Goal: Obtain resource: Download file/media

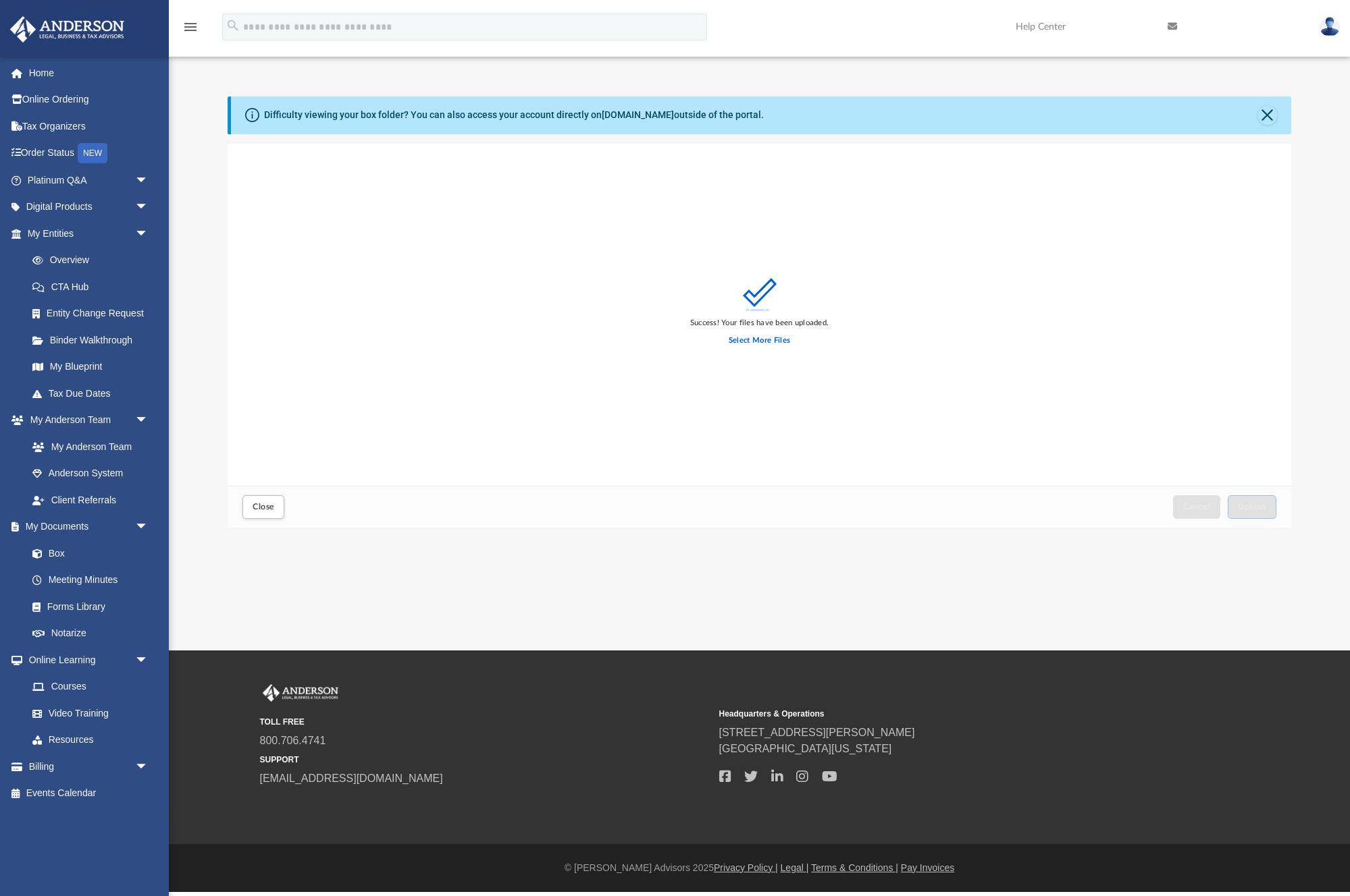
scroll to position [343, 1063]
click at [62, 552] on link "Box" at bounding box center [94, 553] width 150 height 27
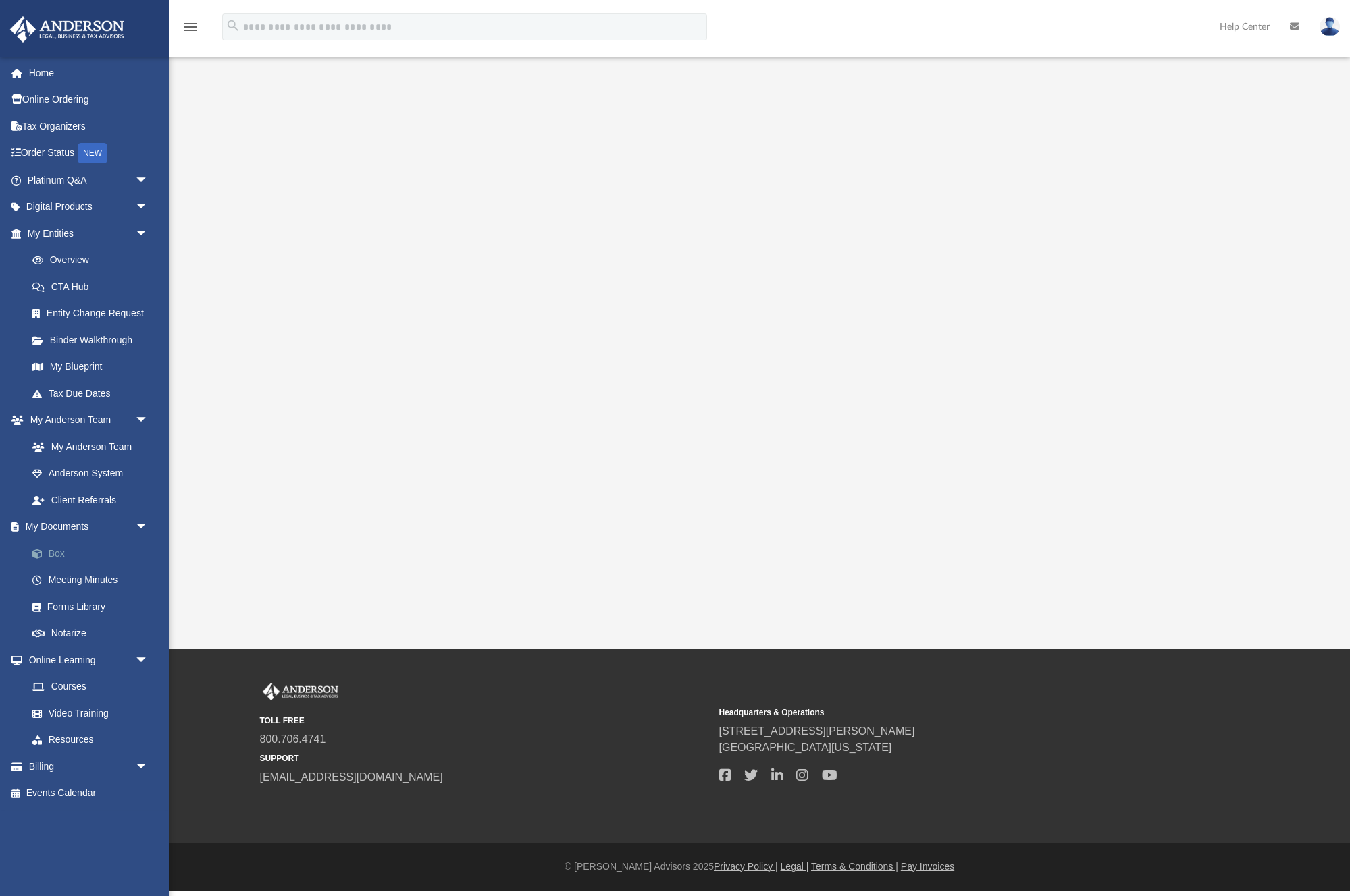
click at [59, 550] on link "Box" at bounding box center [94, 553] width 150 height 27
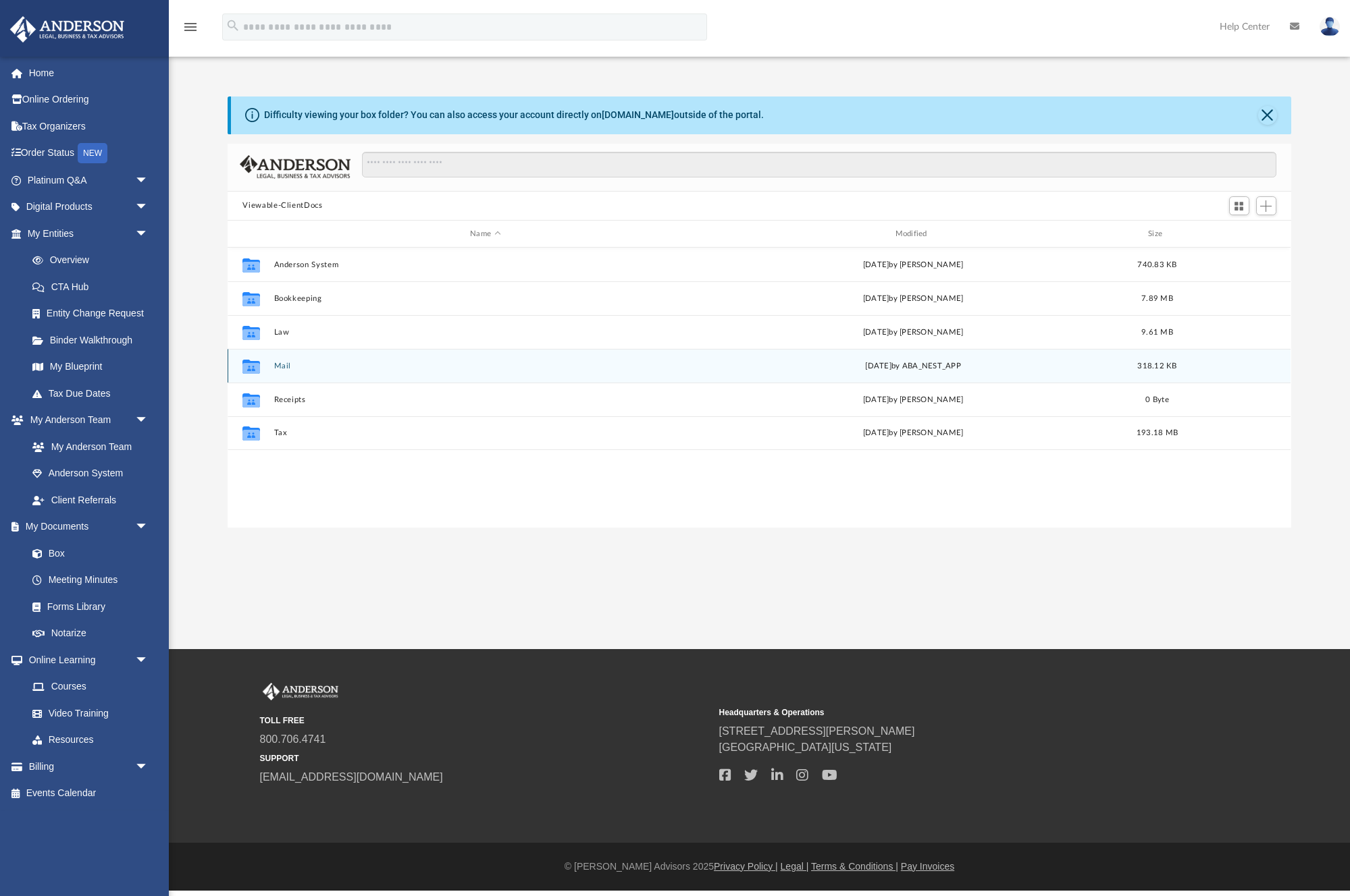
scroll to position [307, 1063]
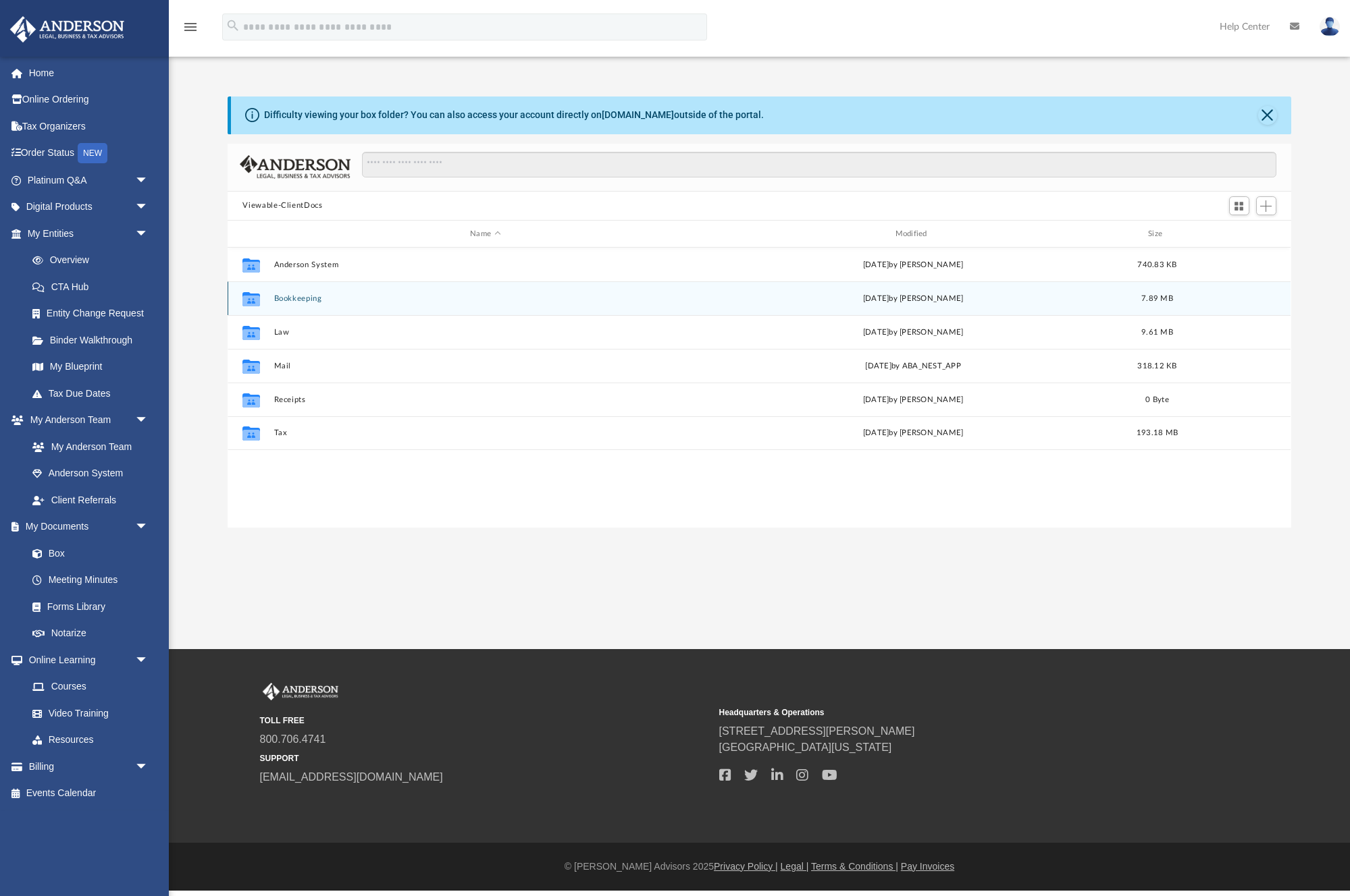
click at [287, 305] on div "Collaborated Folder Bookkeeping Wed Jun 4 2025 by Tracy Sigler 7.89 MB" at bounding box center [758, 297] width 1063 height 33
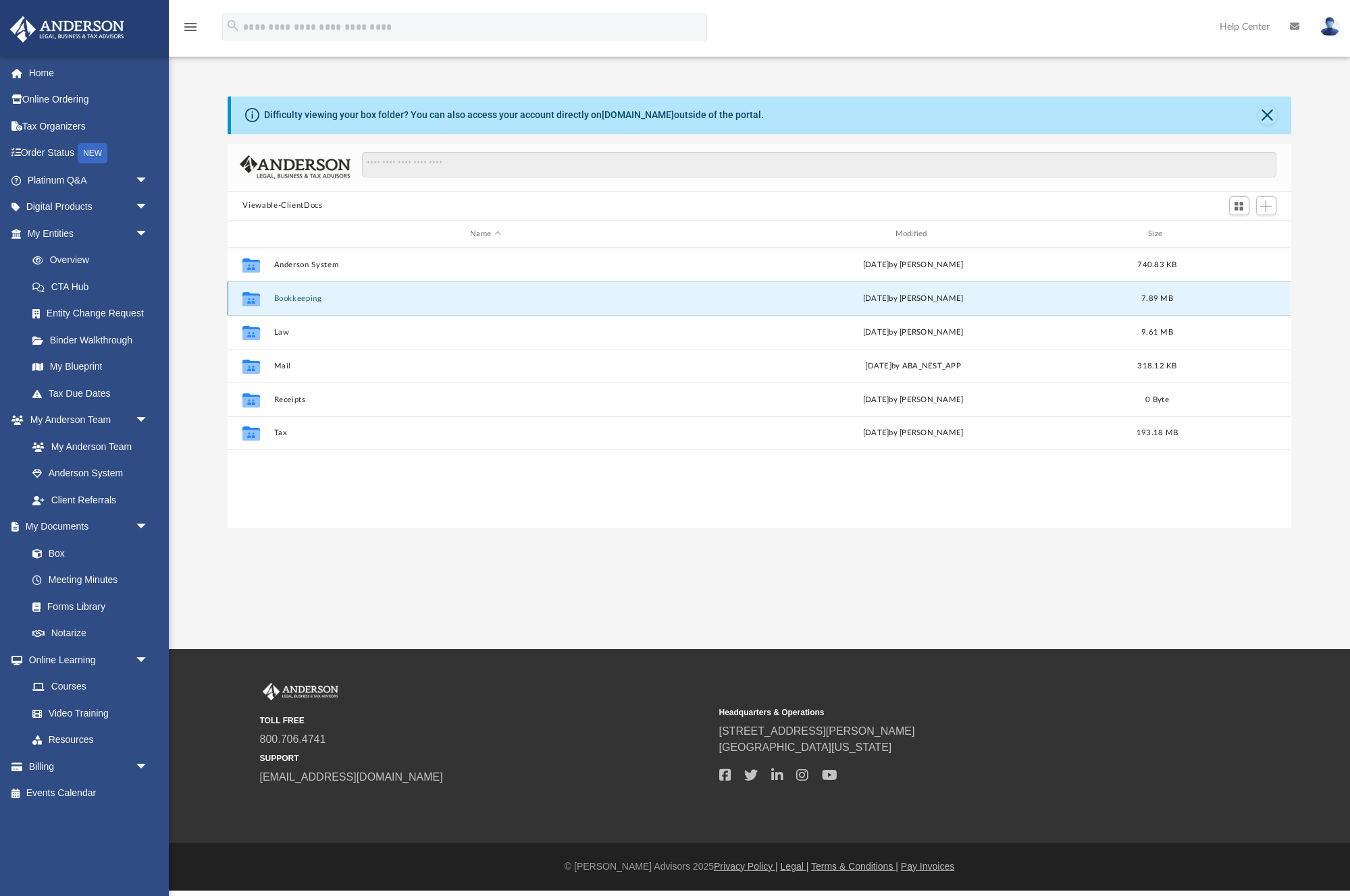
click at [287, 301] on button "Bookkeeping" at bounding box center [485, 298] width 422 height 9
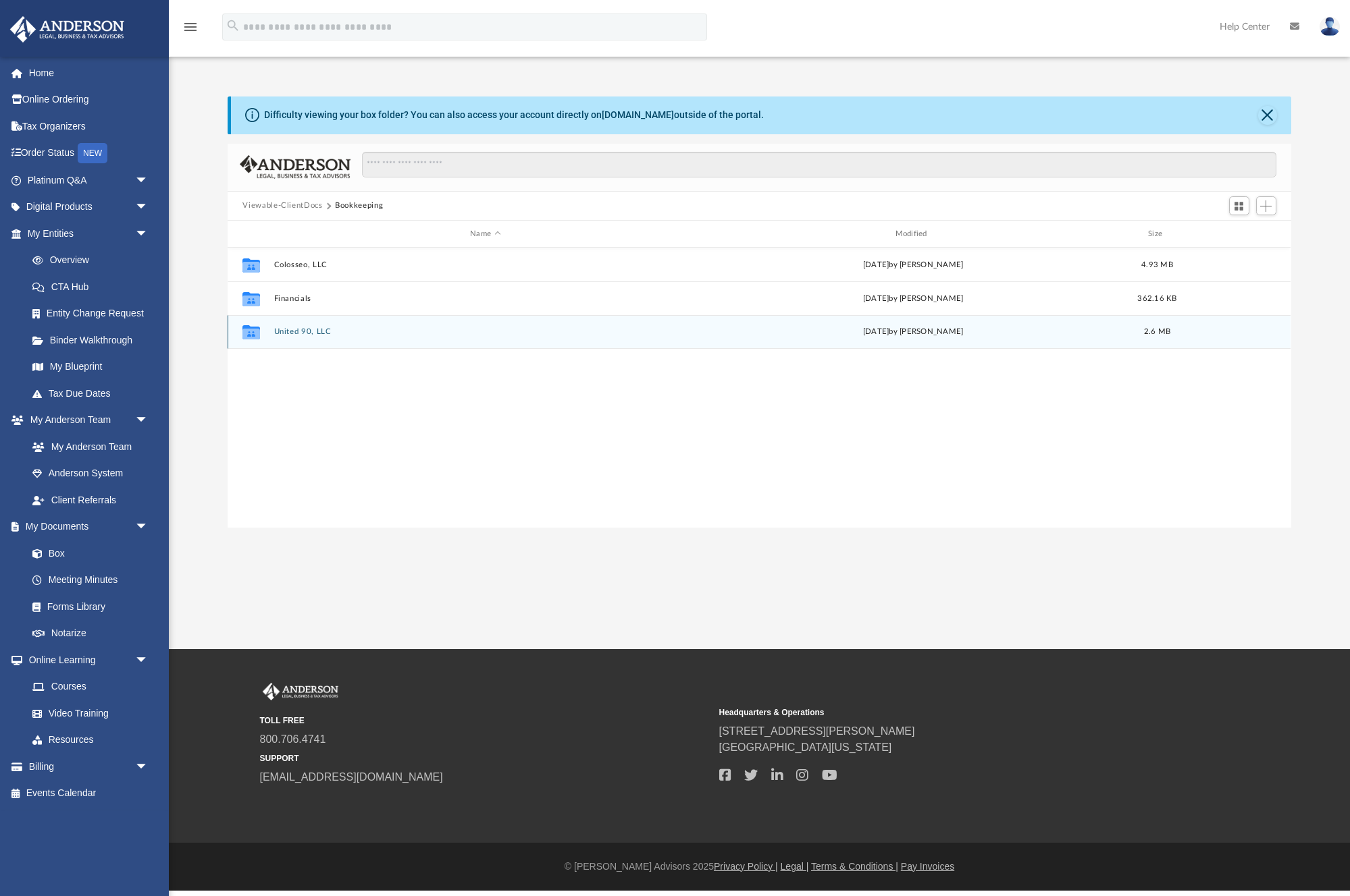
click at [299, 334] on button "United 90, LLC" at bounding box center [485, 333] width 422 height 9
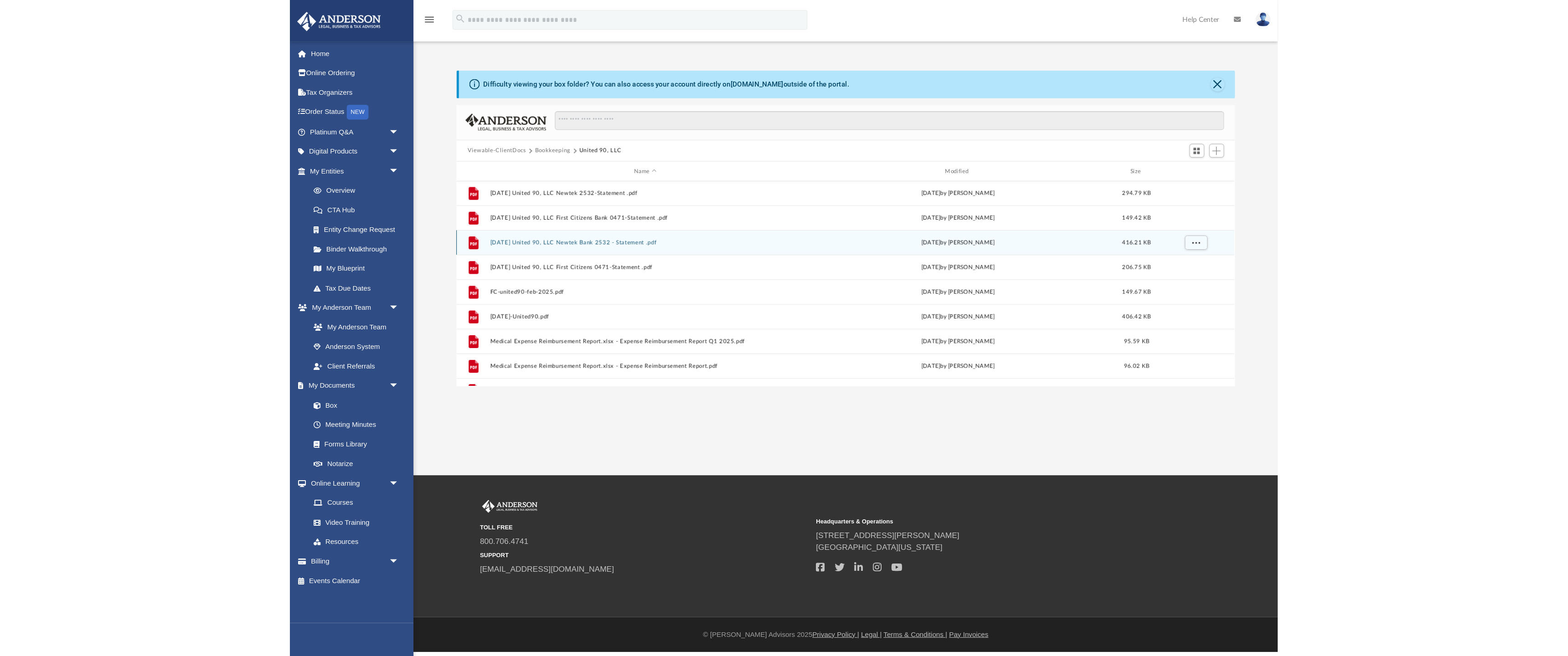
scroll to position [62, 0]
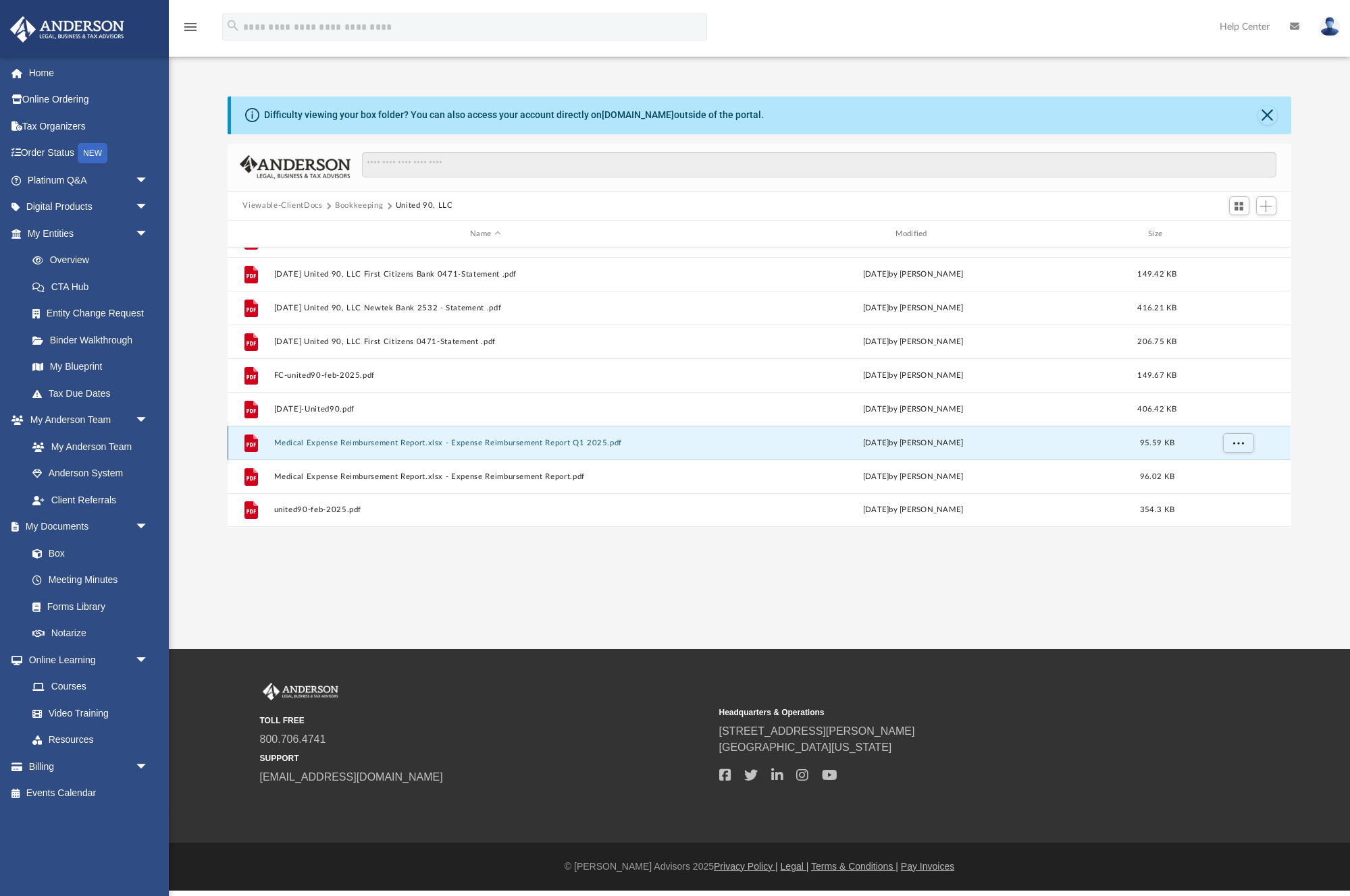
click at [451, 447] on button "Medical Expense Reimbursement Report.xlsx - Expense Reimbursement Report Q1 202…" at bounding box center [485, 443] width 422 height 9
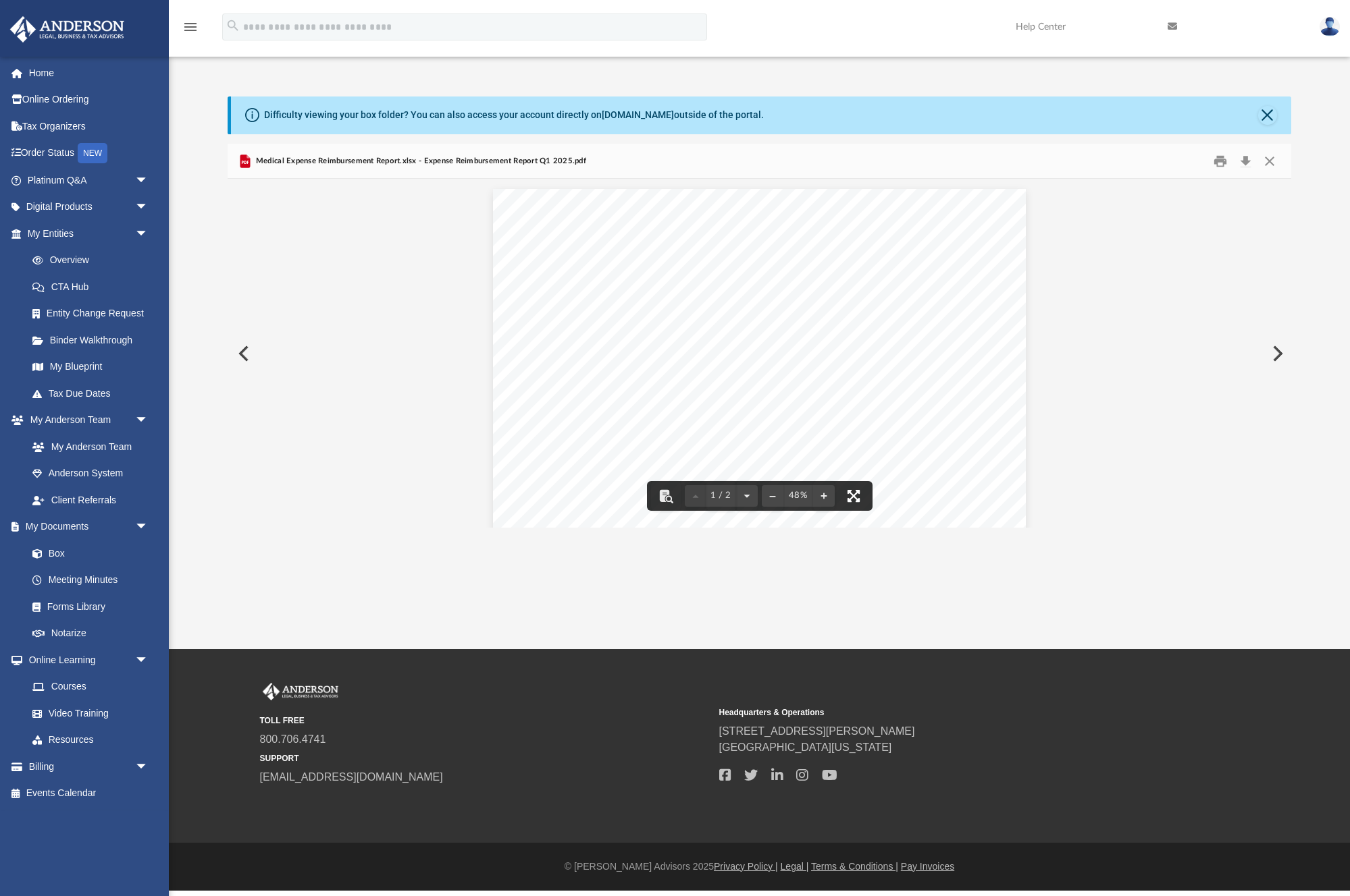
click at [851, 493] on button "File preview" at bounding box center [853, 496] width 30 height 30
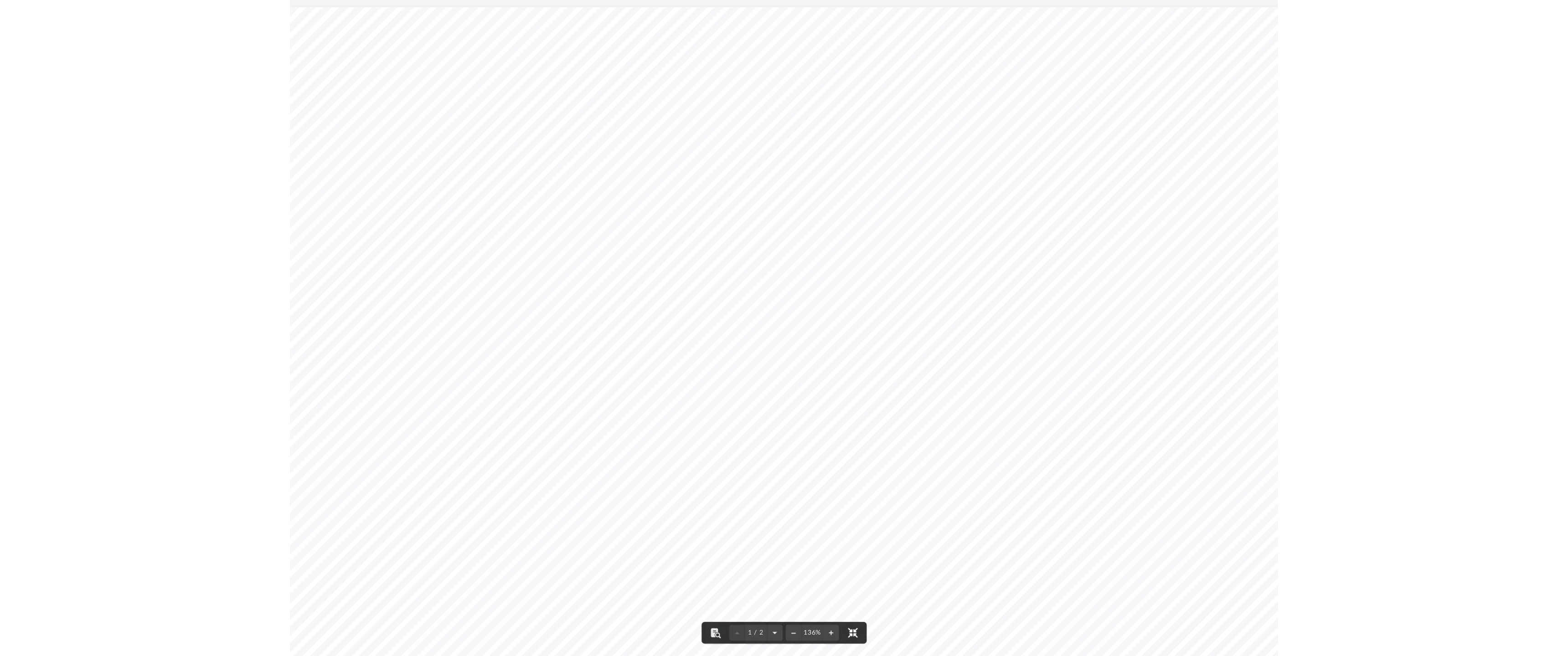
scroll to position [208, 718]
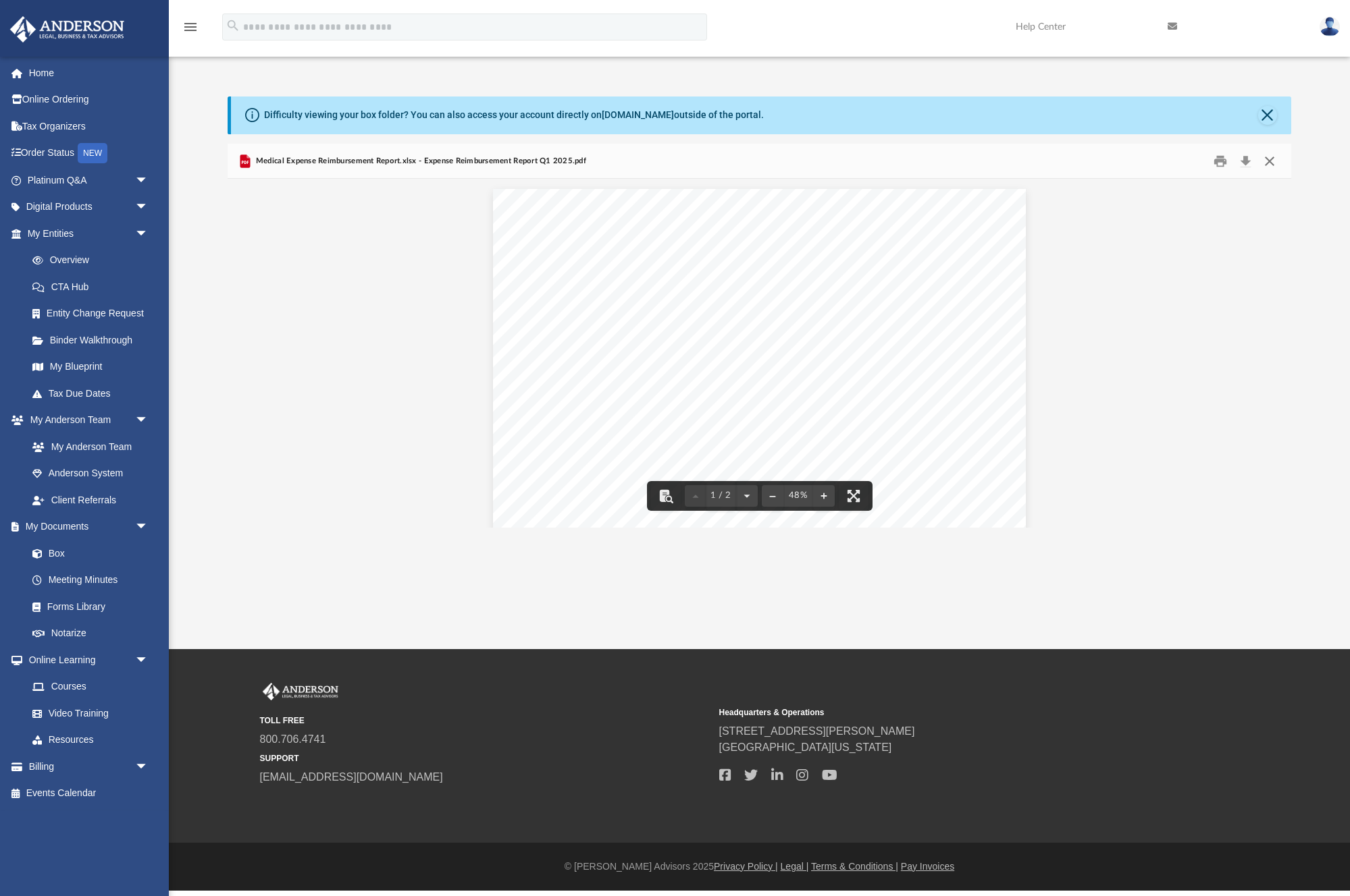
click at [1273, 163] on button "Close" at bounding box center [1269, 160] width 24 height 21
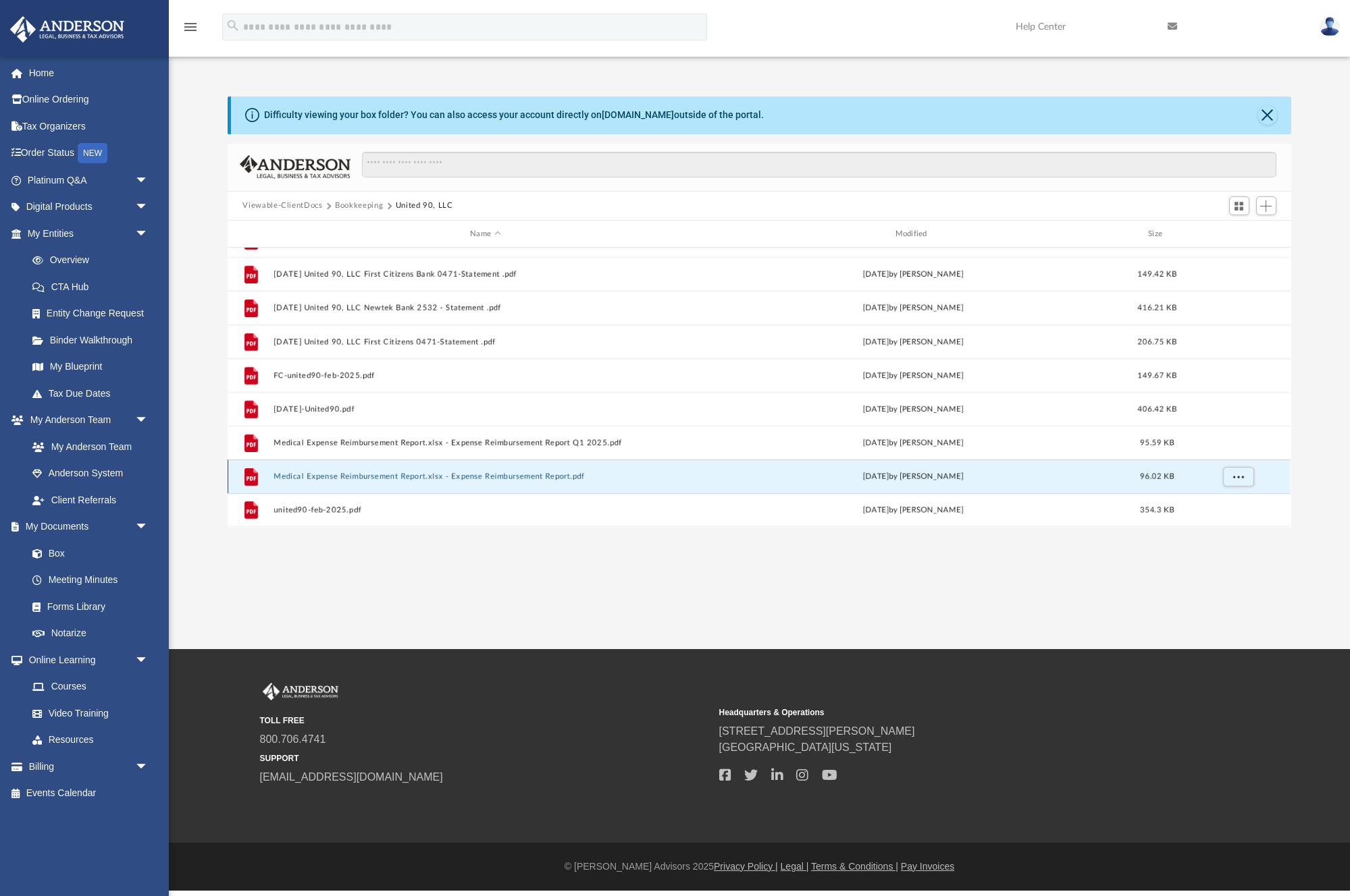
click at [427, 478] on button "Medical Expense Reimbursement Report.xlsx - Expense Reimbursement Report.pdf" at bounding box center [485, 477] width 422 height 9
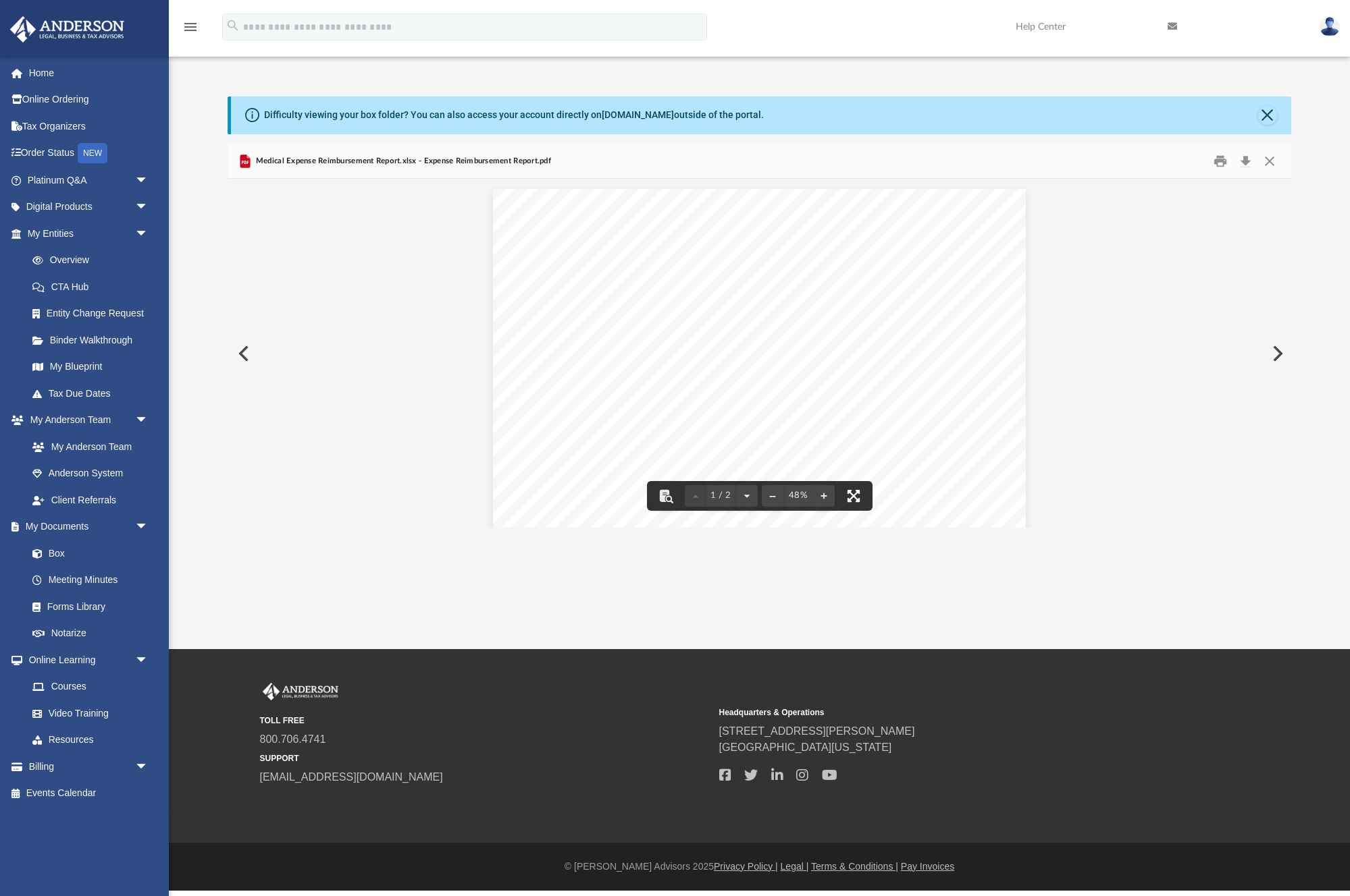
click at [857, 495] on button "File preview" at bounding box center [853, 496] width 30 height 30
click at [1271, 160] on button "Close" at bounding box center [1269, 160] width 24 height 21
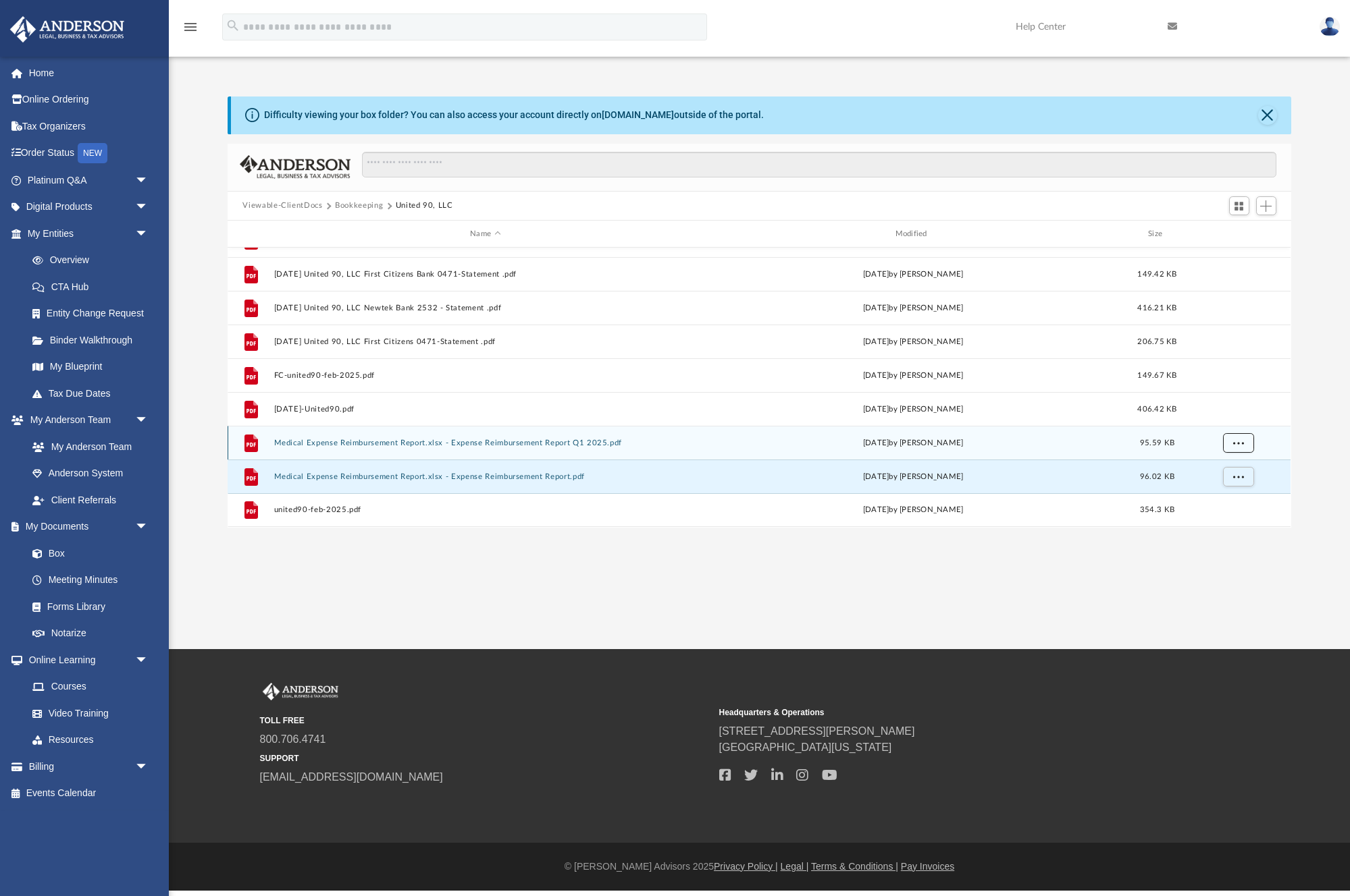
click at [1246, 442] on button "More options" at bounding box center [1238, 443] width 31 height 20
